Goal: Transaction & Acquisition: Book appointment/travel/reservation

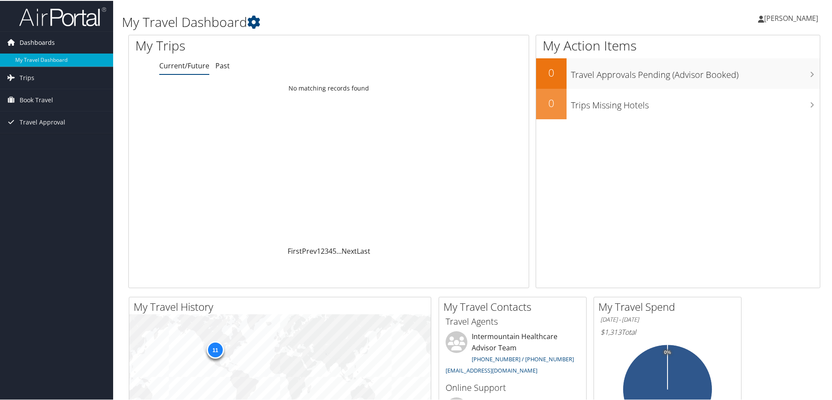
click at [56, 39] on link "Dashboards" at bounding box center [56, 42] width 113 height 22
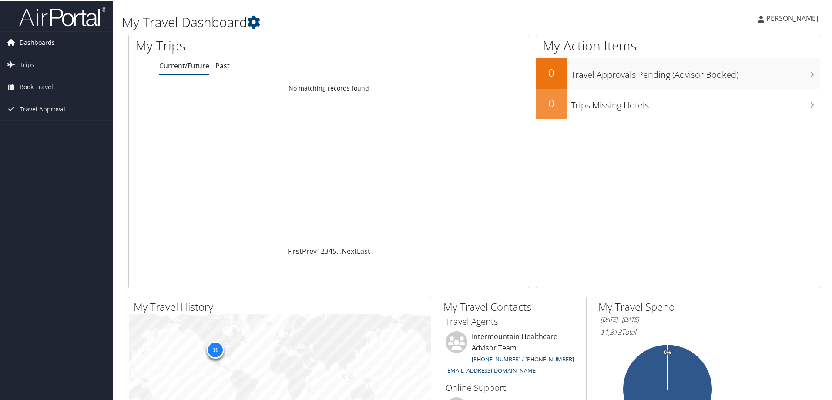
click at [54, 42] on link "Dashboards" at bounding box center [56, 42] width 113 height 22
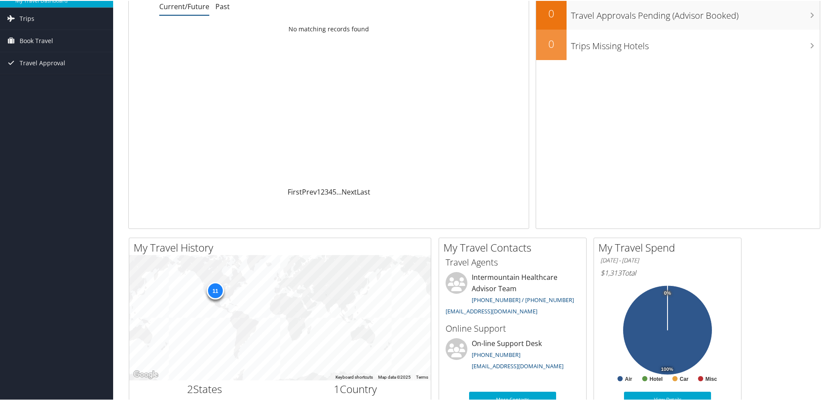
scroll to position [44, 0]
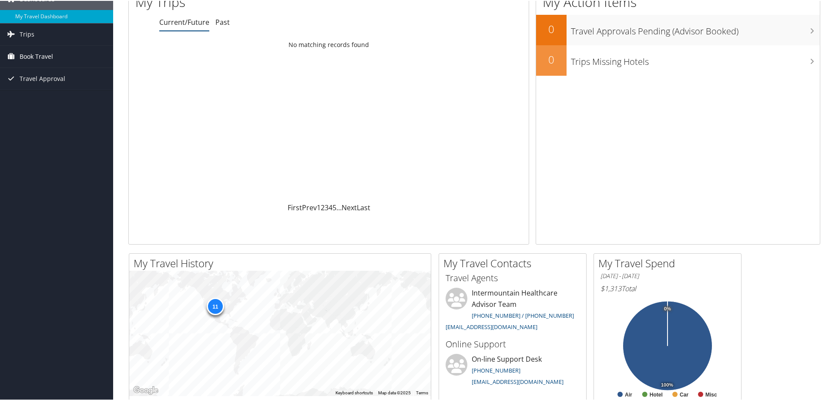
click at [32, 53] on span "Book Travel" at bounding box center [37, 56] width 34 height 22
click at [71, 70] on link "Agent Booking Request" at bounding box center [56, 73] width 113 height 13
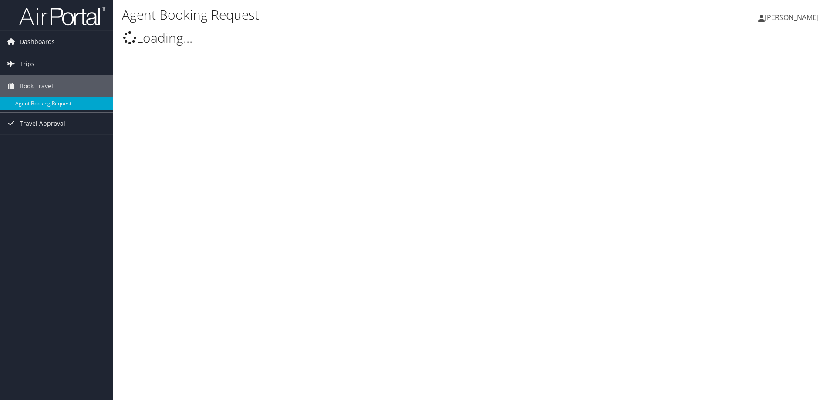
select select "[EMAIL_ADDRESS][DOMAIN_NAME]"
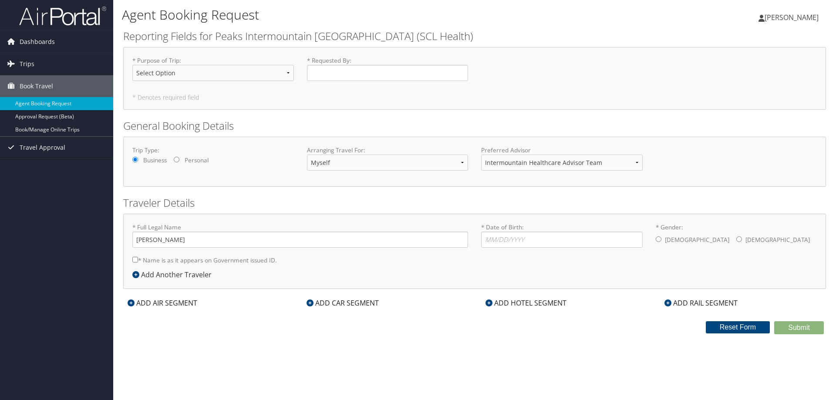
click at [184, 299] on div "ADD AIR SEGMENT" at bounding box center [162, 303] width 78 height 10
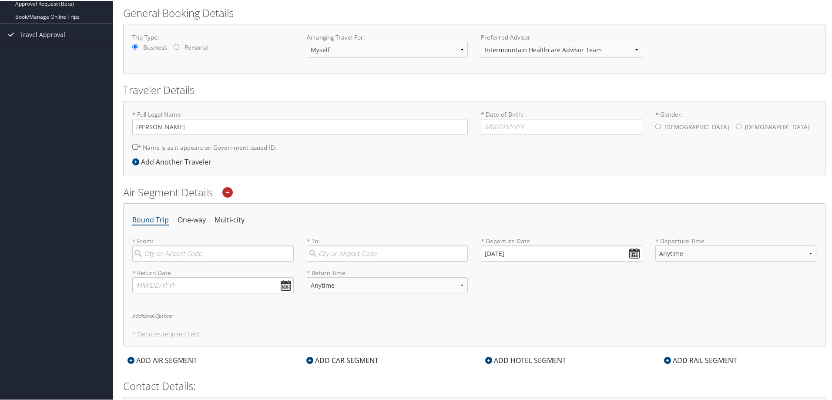
scroll to position [115, 0]
click at [535, 247] on input "[DATE]" at bounding box center [561, 251] width 161 height 16
click at [633, 250] on input "[DATE]" at bounding box center [561, 251] width 161 height 16
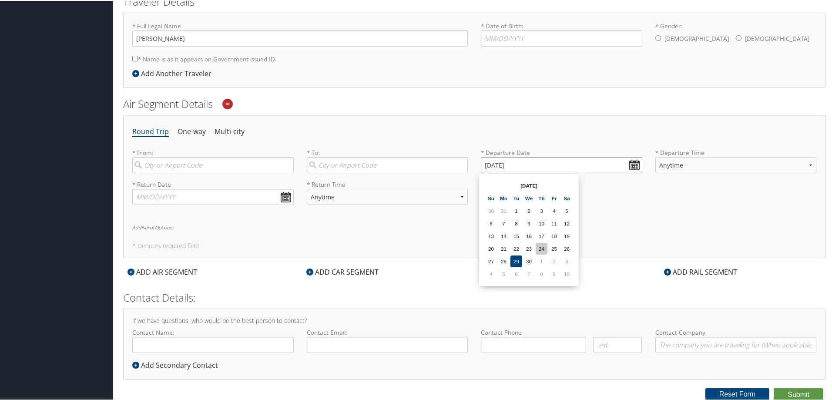
scroll to position [202, 0]
click at [528, 257] on td "30" at bounding box center [529, 260] width 12 height 12
click at [635, 159] on input "[DATE]" at bounding box center [561, 164] width 161 height 16
click at [540, 182] on th "[DATE]" at bounding box center [529, 184] width 62 height 12
click at [539, 186] on th "[DATE]" at bounding box center [529, 184] width 62 height 12
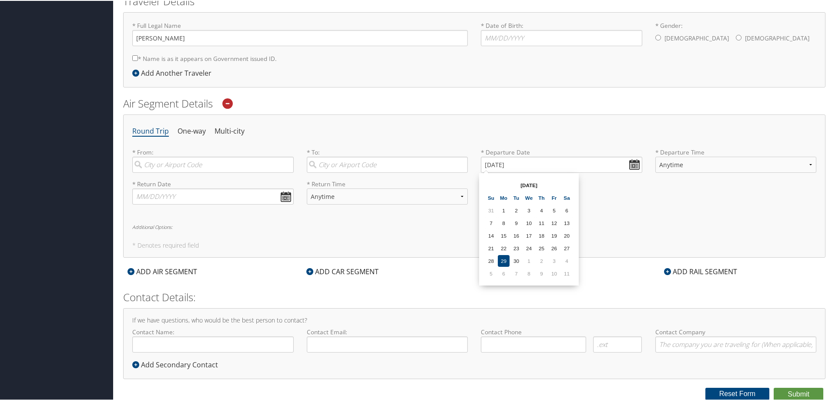
click at [546, 185] on th "[DATE]" at bounding box center [529, 184] width 62 height 12
click at [549, 182] on th "[DATE]" at bounding box center [529, 184] width 62 height 12
click at [550, 182] on th "Sep 2025" at bounding box center [529, 184] width 62 height 12
click at [555, 182] on th "Sep 2025" at bounding box center [529, 184] width 62 height 12
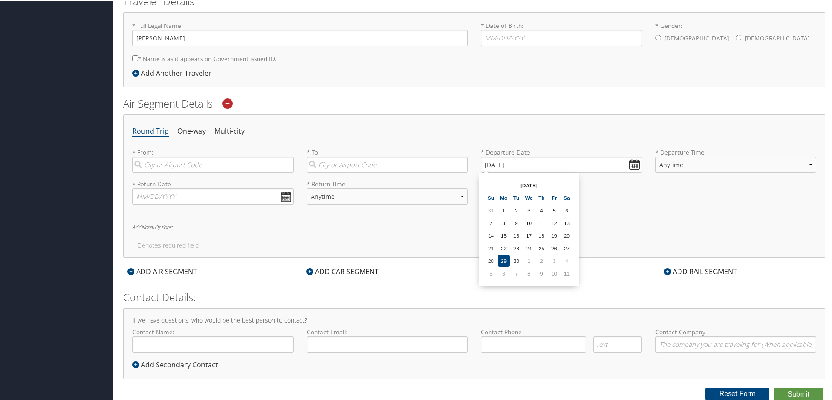
click at [556, 183] on th "Sep 2025" at bounding box center [529, 184] width 62 height 12
click at [556, 184] on th "Sep 2025" at bounding box center [529, 184] width 62 height 12
click at [518, 185] on th "Sep 2025" at bounding box center [529, 184] width 62 height 12
click at [542, 257] on td "2" at bounding box center [542, 260] width 12 height 12
click at [499, 165] on input "10/02/2025" at bounding box center [561, 164] width 161 height 16
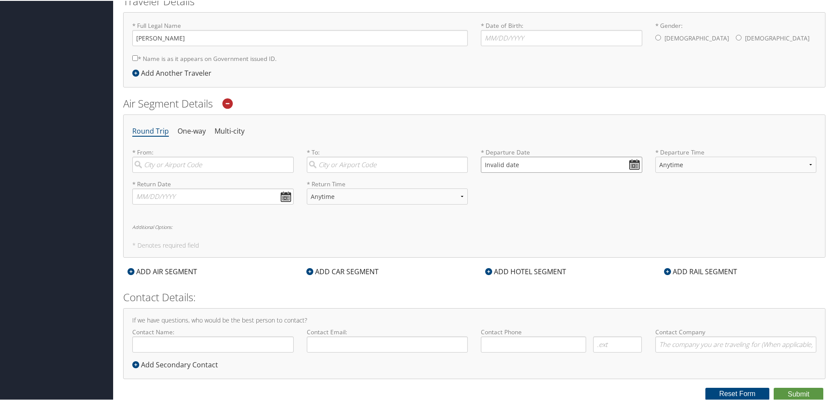
click at [629, 162] on input "Invalid date" at bounding box center [561, 164] width 161 height 16
click at [553, 270] on td "10" at bounding box center [554, 273] width 12 height 12
click at [630, 161] on input "10/10/2025" at bounding box center [561, 164] width 161 height 16
click at [541, 250] on td "23" at bounding box center [542, 248] width 12 height 12
type input "10/23/2025"
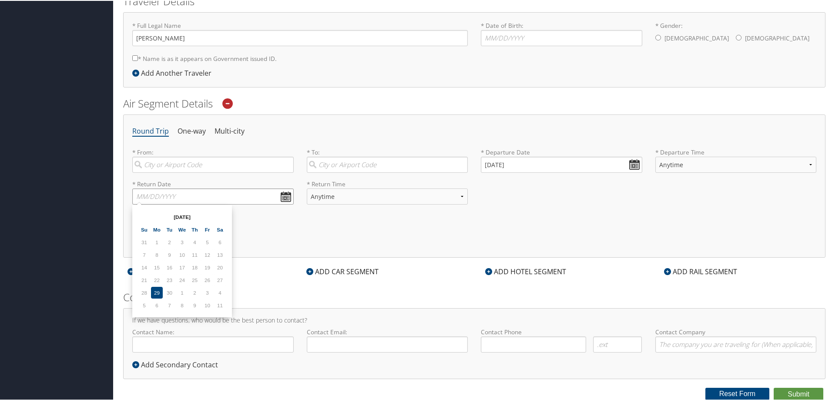
click at [286, 195] on input "text" at bounding box center [212, 196] width 161 height 16
click at [206, 304] on td "10" at bounding box center [208, 305] width 12 height 12
click at [189, 192] on input "text" at bounding box center [212, 196] width 161 height 16
click at [207, 303] on td "10" at bounding box center [208, 305] width 12 height 12
click at [254, 195] on input "text" at bounding box center [212, 196] width 161 height 16
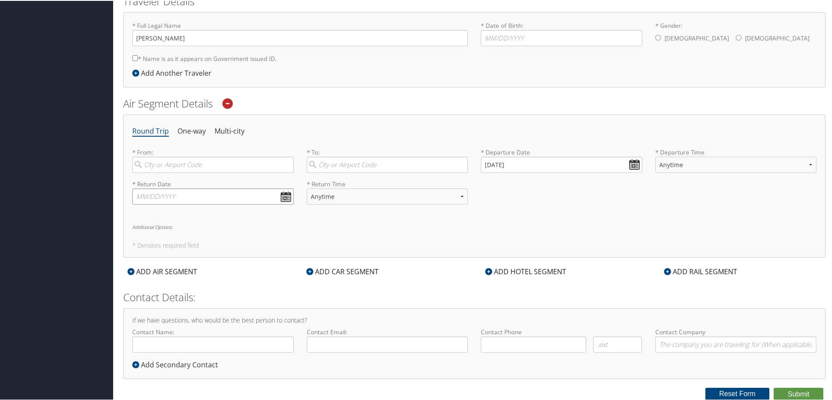
click at [286, 194] on input "text" at bounding box center [212, 196] width 161 height 16
click at [207, 292] on td "3" at bounding box center [208, 292] width 12 height 12
click at [174, 194] on input "text" at bounding box center [212, 196] width 161 height 16
type input "10/24/2025"
click at [417, 223] on div "Round Trip One-way Multi-city * From: Required * To: Required * Departure Date …" at bounding box center [474, 185] width 702 height 143
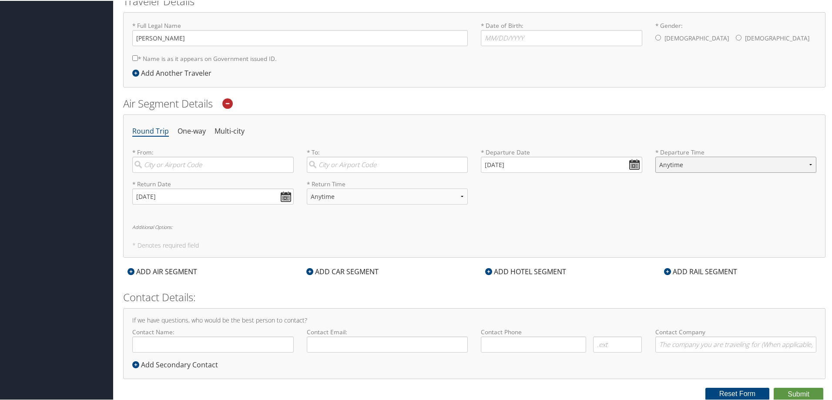
click at [810, 161] on select "Anytime Early Morning (5AM-7AM) Morning (7AM-12PM) Afternoon (12PM-5PM) Evening…" at bounding box center [735, 164] width 161 height 16
select select "7AM-12PM"
click at [655, 156] on select "Anytime Early Morning (5AM-7AM) Morning (7AM-12PM) Afternoon (12PM-5PM) Evening…" at bounding box center [735, 164] width 161 height 16
click at [458, 195] on select "Anytime Early Morning (5AM-7AM) Morning (7AM-12PM) Afternoon (12PM-5PM) Evening…" at bounding box center [387, 196] width 161 height 16
select select "12PM-5PM"
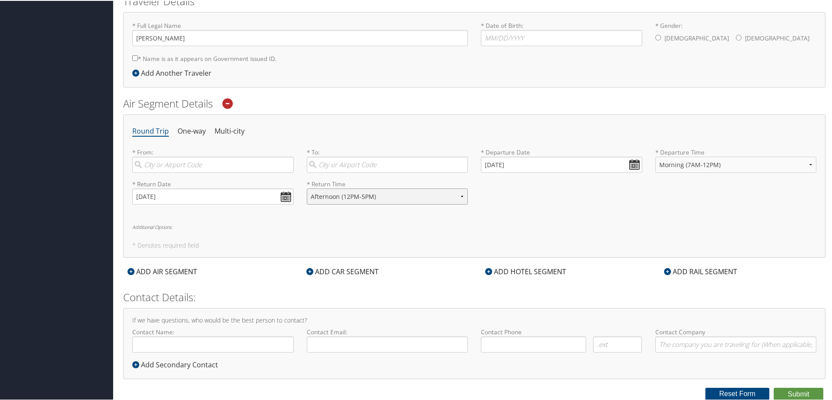
click at [307, 188] on select "Anytime Early Morning (5AM-7AM) Morning (7AM-12PM) Afternoon (12PM-5PM) Evening…" at bounding box center [387, 196] width 161 height 16
click at [578, 216] on div "Round Trip One-way Multi-city * From: Required * To: Required * Departure Date …" at bounding box center [474, 185] width 702 height 143
click at [625, 196] on div "* Return Date 10/24/2025 Dates must be valid * Return Time Anytime Early Mornin…" at bounding box center [474, 195] width 697 height 32
click at [518, 165] on input "10/23/2025" at bounding box center [561, 164] width 161 height 16
click at [553, 248] on td "24" at bounding box center [554, 248] width 12 height 12
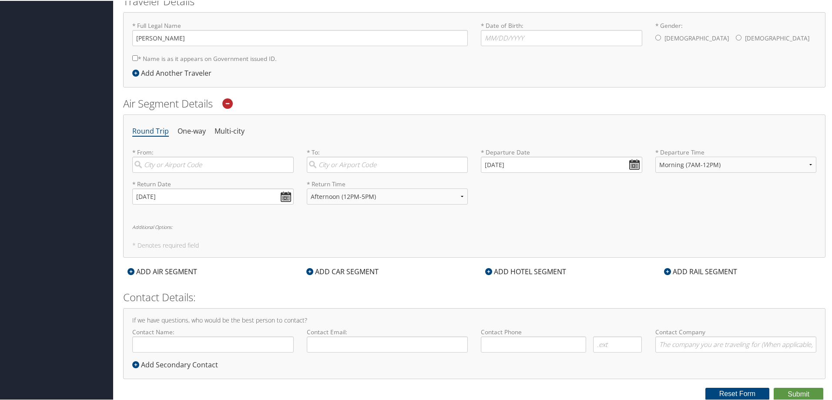
click at [665, 218] on div "Round Trip One-way Multi-city * From: Required * To: Required * Departure Date …" at bounding box center [474, 185] width 702 height 143
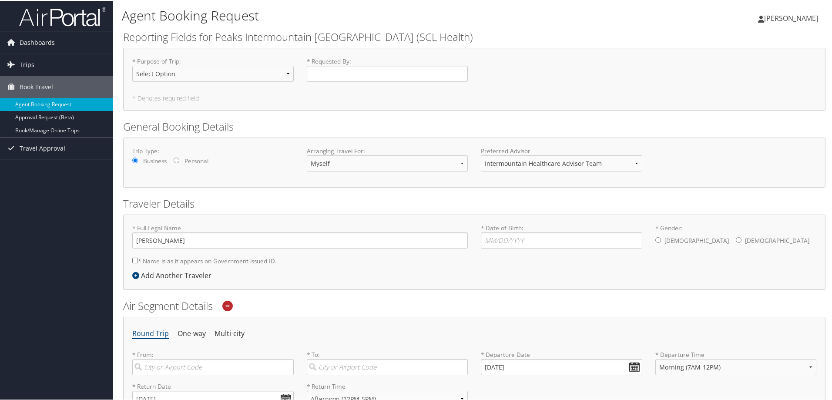
click at [799, 19] on span "[PERSON_NAME]" at bounding box center [791, 18] width 54 height 10
click at [733, 137] on link "Sign Out" at bounding box center [767, 141] width 97 height 15
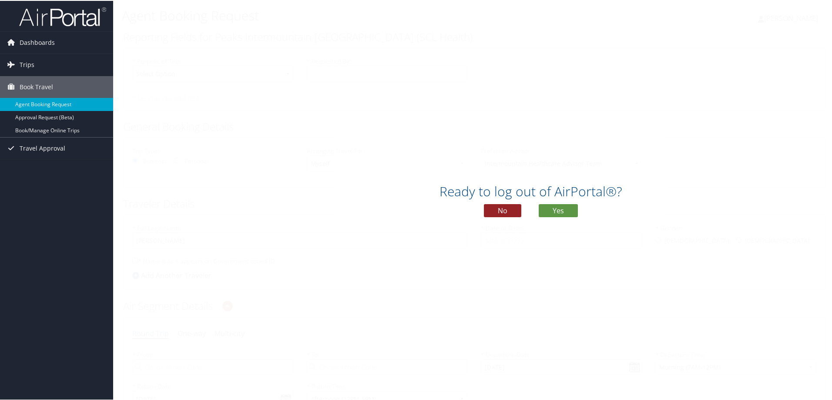
click at [508, 211] on button "No" at bounding box center [502, 209] width 37 height 13
